Goal: Task Accomplishment & Management: Manage account settings

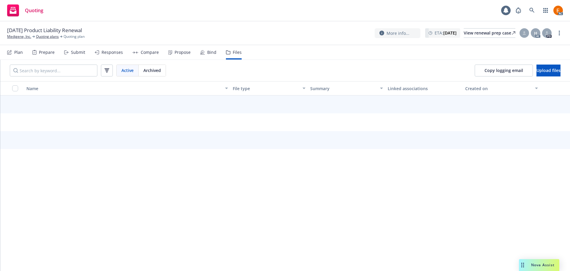
click at [233, 53] on div "Files" at bounding box center [237, 52] width 9 height 5
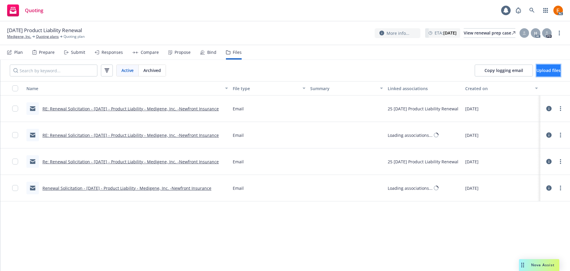
click at [548, 73] on button "Upload files" at bounding box center [549, 70] width 24 height 12
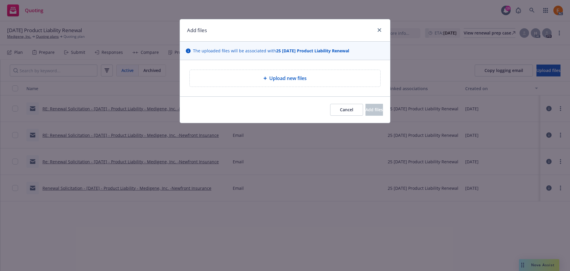
click at [249, 68] on div "Upload new files" at bounding box center [285, 78] width 210 height 36
click at [245, 74] on div "Upload new files" at bounding box center [285, 78] width 191 height 17
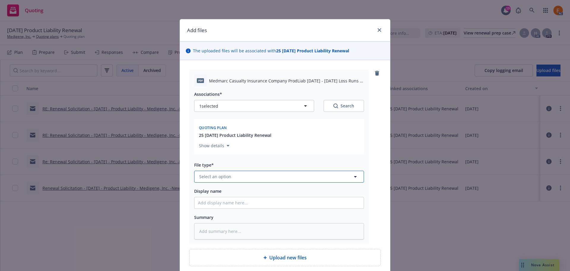
click at [252, 172] on button "Select an option" at bounding box center [279, 177] width 170 height 12
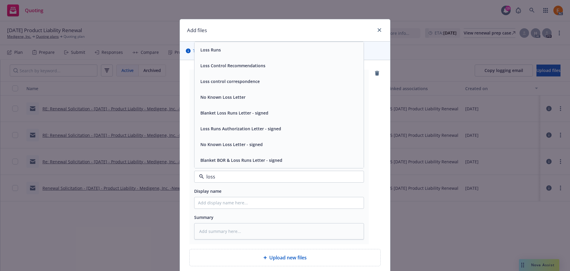
type input "loss r"
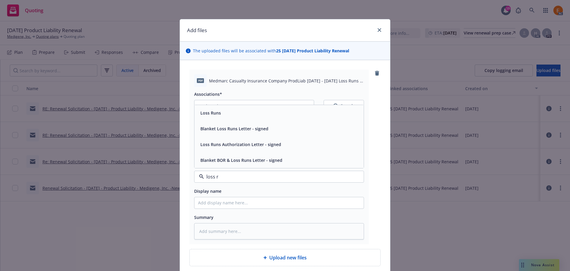
click at [225, 117] on div "Loss Runs" at bounding box center [279, 112] width 162 height 9
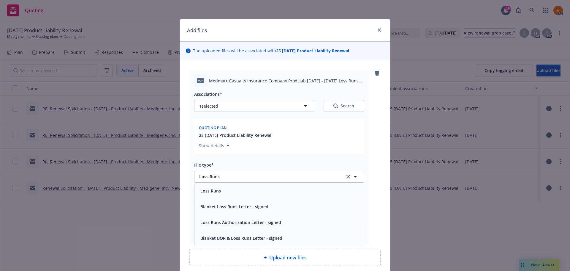
click at [354, 106] on button "Search" at bounding box center [344, 106] width 40 height 12
type textarea "x"
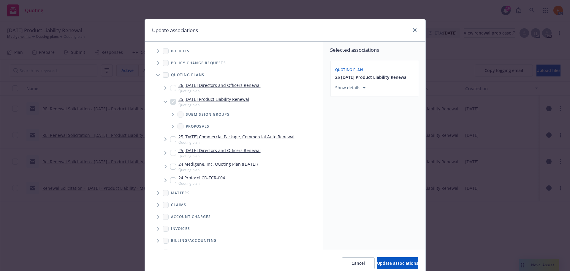
click at [157, 77] on span "Tree Example" at bounding box center [158, 75] width 10 height 10
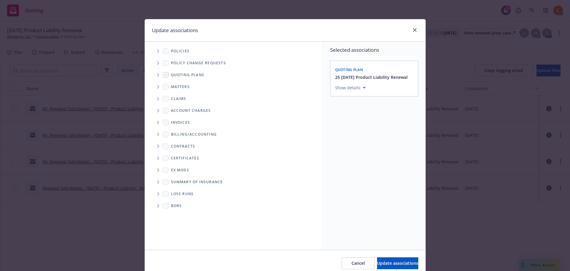
click at [154, 192] on span "Folder Tree Example" at bounding box center [158, 194] width 10 height 10
click at [171, 203] on input "Folder Tree Example" at bounding box center [174, 204] width 6 height 6
checkbox input "true"
click at [352, 126] on div "Select an option" at bounding box center [371, 129] width 63 height 6
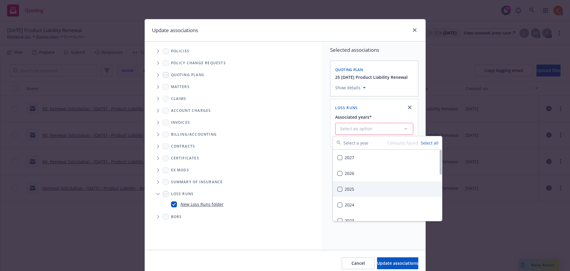
click at [351, 189] on div "2025" at bounding box center [387, 189] width 109 height 16
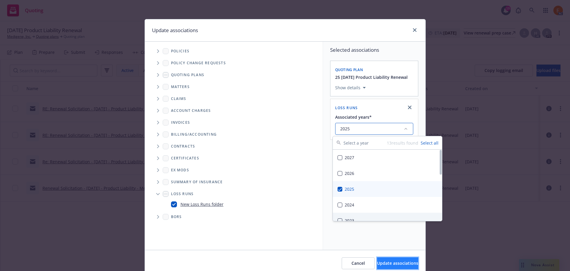
click at [377, 262] on span "Update associations" at bounding box center [397, 263] width 41 height 6
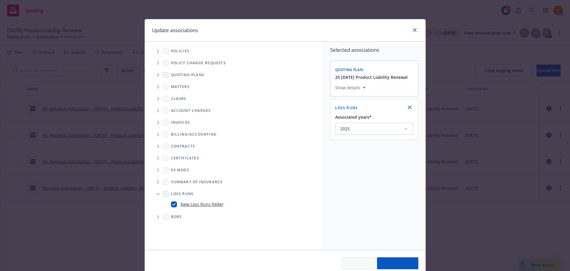
scroll to position [9, 0]
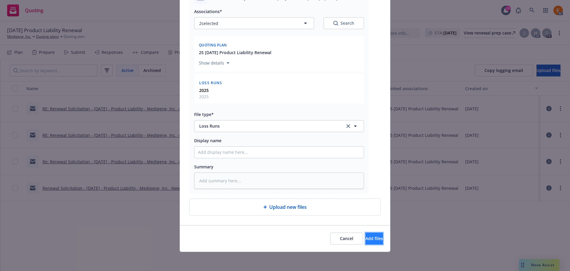
click at [369, 237] on span "Add files" at bounding box center [375, 238] width 18 height 6
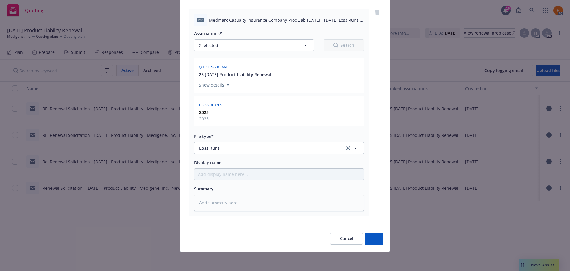
scroll to position [61, 0]
type textarea "x"
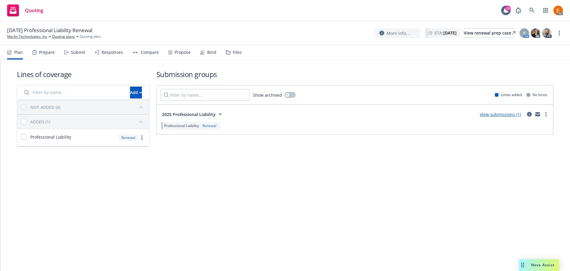
click at [237, 52] on div "Files" at bounding box center [237, 52] width 9 height 5
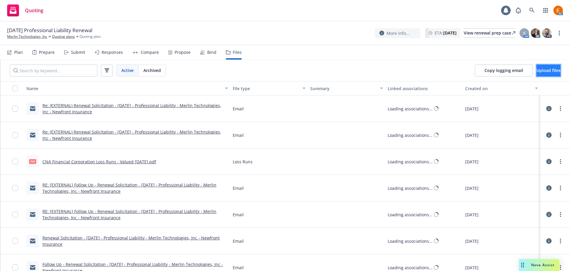
click at [537, 76] on button "Upload files" at bounding box center [549, 70] width 24 height 12
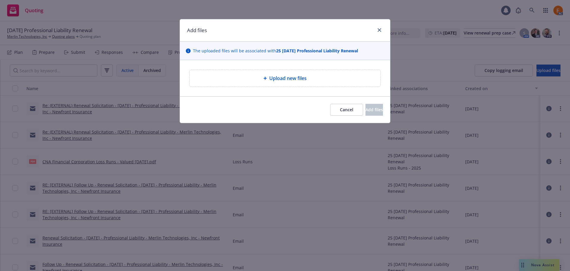
click at [303, 83] on div "Upload new files" at bounding box center [285, 78] width 191 height 17
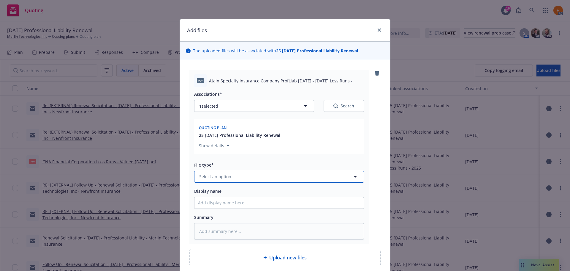
click at [243, 179] on button "Select an option" at bounding box center [279, 177] width 170 height 12
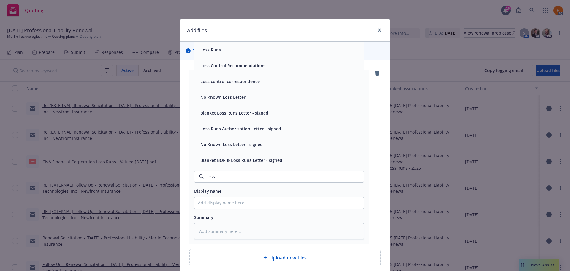
type input "loss r"
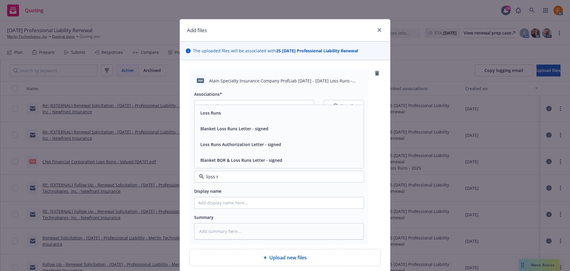
click at [223, 105] on div "Loss Runs" at bounding box center [279, 113] width 169 height 16
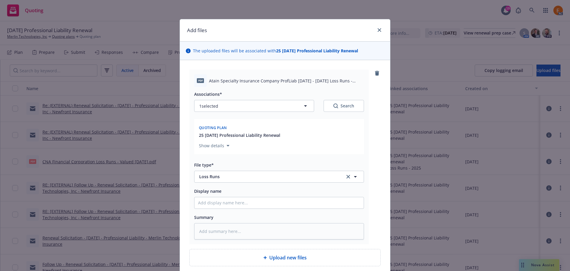
click at [349, 103] on div "Search" at bounding box center [344, 106] width 21 height 6
type textarea "x"
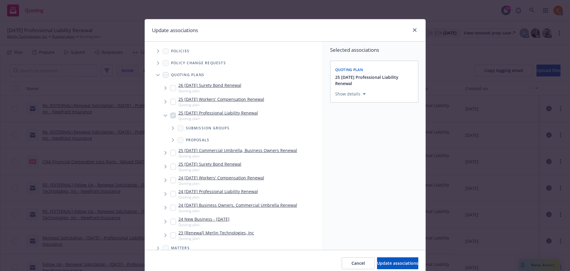
click at [157, 74] on span "Tree Example" at bounding box center [158, 75] width 10 height 10
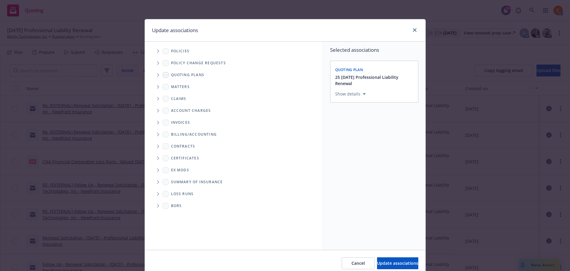
click at [156, 191] on span "Folder Tree Example" at bounding box center [158, 194] width 10 height 10
click at [173, 207] on div "New Loss Runs folder" at bounding box center [197, 204] width 53 height 9
checkbox input "true"
click at [173, 214] on input "Folder Tree Example" at bounding box center [174, 215] width 6 height 6
checkbox input "true"
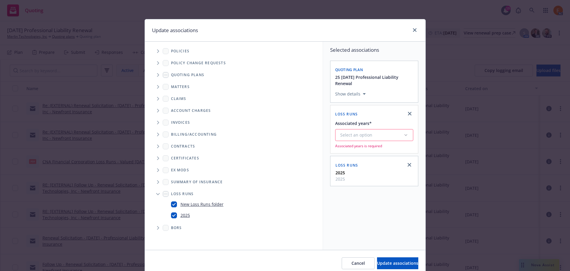
click at [171, 199] on div "New Loss Runs folder" at bounding box center [243, 203] width 154 height 11
click at [189, 207] on link "New Loss Runs folder" at bounding box center [202, 204] width 43 height 6
checkbox input "false"
click at [396, 263] on span "Update associations" at bounding box center [397, 263] width 41 height 6
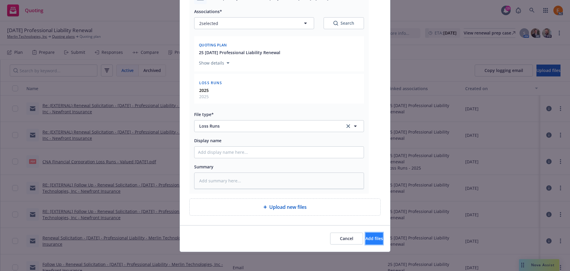
click at [369, 238] on span "Add files" at bounding box center [375, 238] width 18 height 6
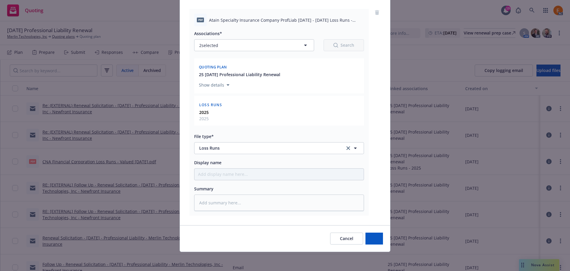
type textarea "x"
